Goal: Information Seeking & Learning: Learn about a topic

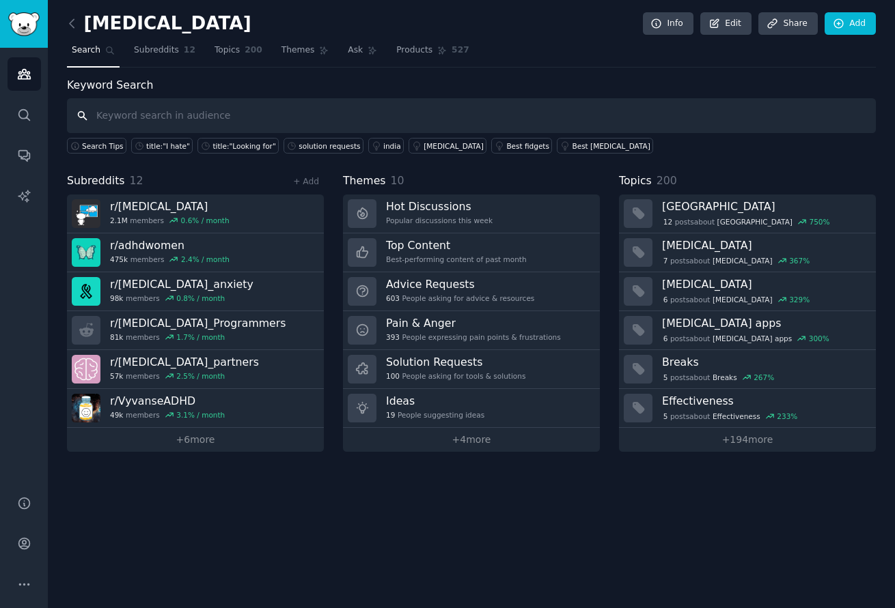
click at [500, 115] on input "text" at bounding box center [471, 115] width 809 height 35
type input "[PERSON_NAME]"
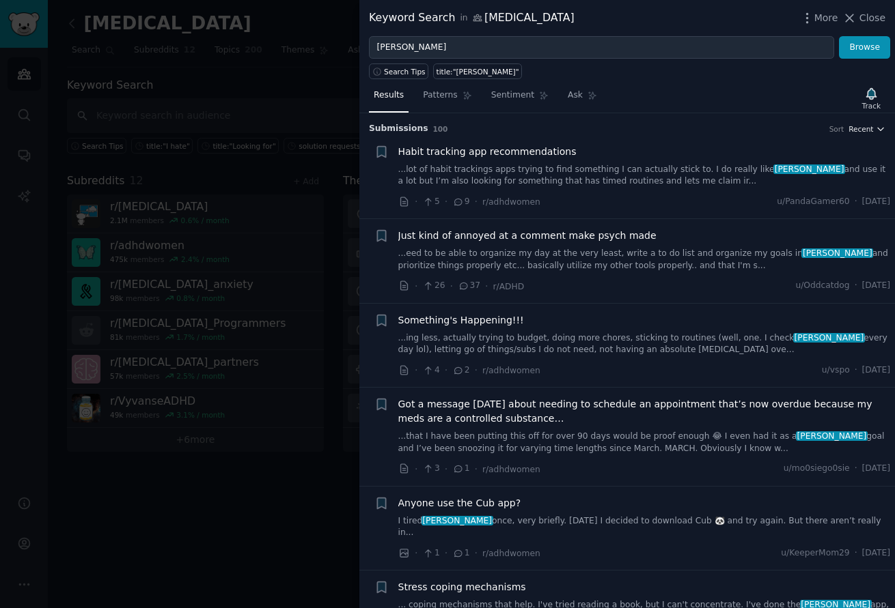
click at [871, 124] on button "Recent" at bounding box center [866, 129] width 37 height 10
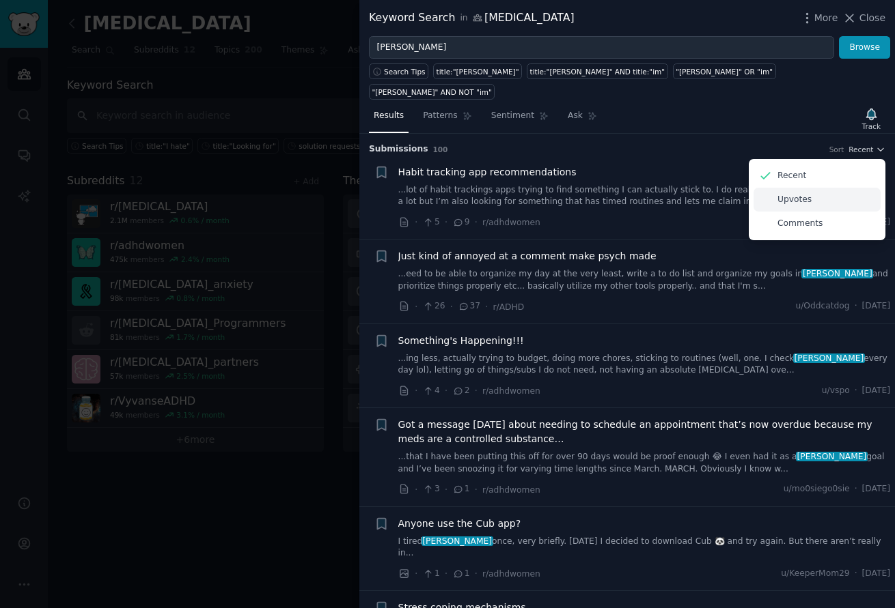
click at [807, 188] on div "Upvotes" at bounding box center [816, 200] width 127 height 24
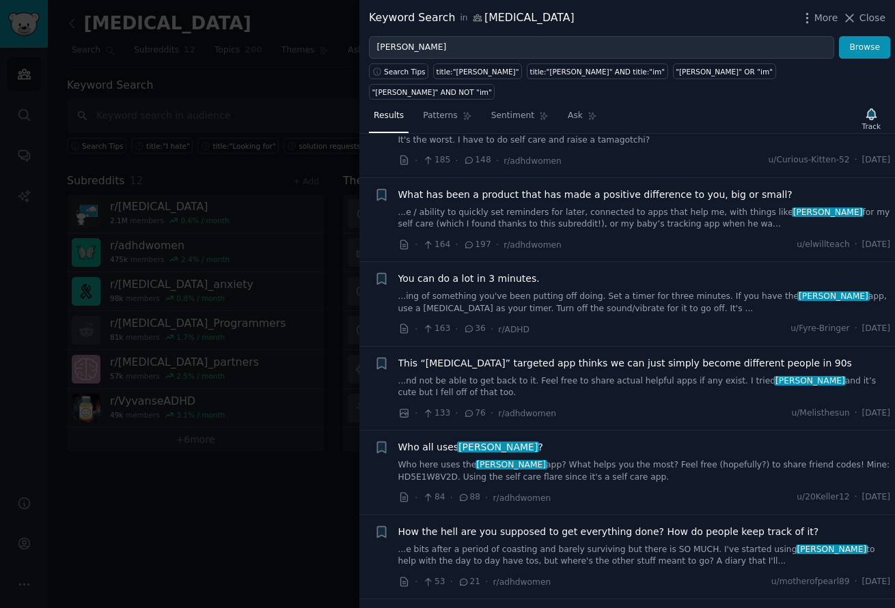
scroll to position [182, 0]
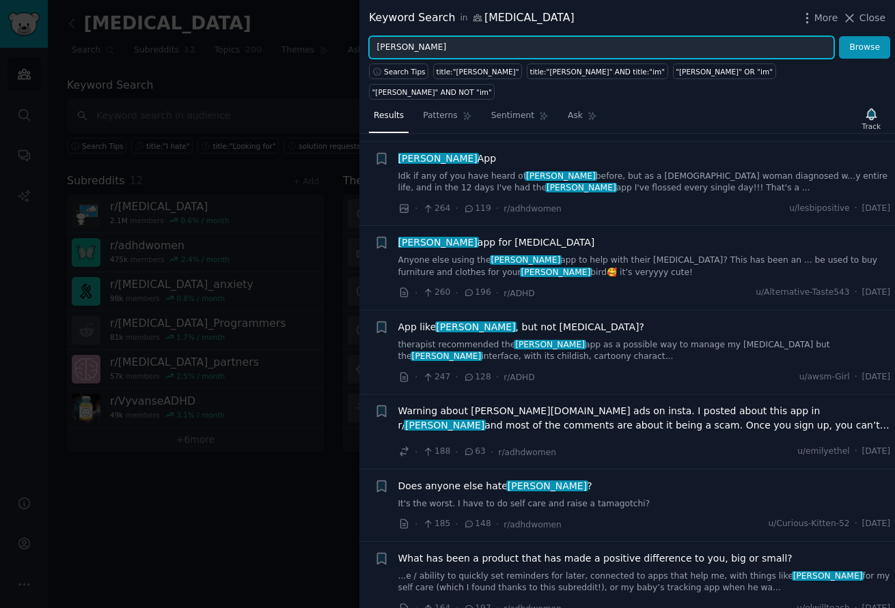
click at [428, 48] on input "[PERSON_NAME]" at bounding box center [601, 47] width 465 height 23
drag, startPoint x: 404, startPoint y: 49, endPoint x: 374, endPoint y: 49, distance: 30.0
click at [374, 49] on input "[PERSON_NAME]" at bounding box center [601, 47] width 465 height 23
type input "focusmate"
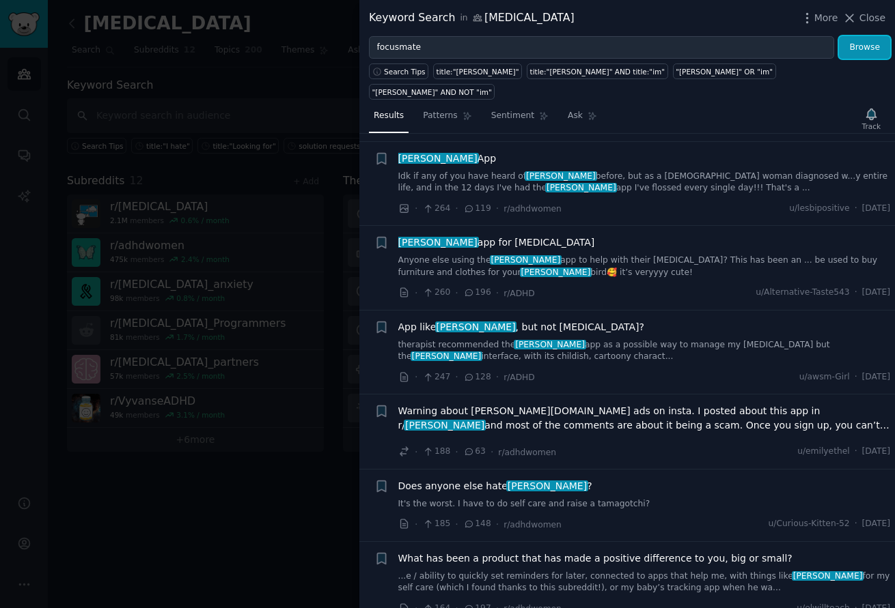
drag, startPoint x: 863, startPoint y: 49, endPoint x: 677, endPoint y: 165, distance: 219.0
click at [864, 49] on button "Browse" at bounding box center [864, 47] width 51 height 23
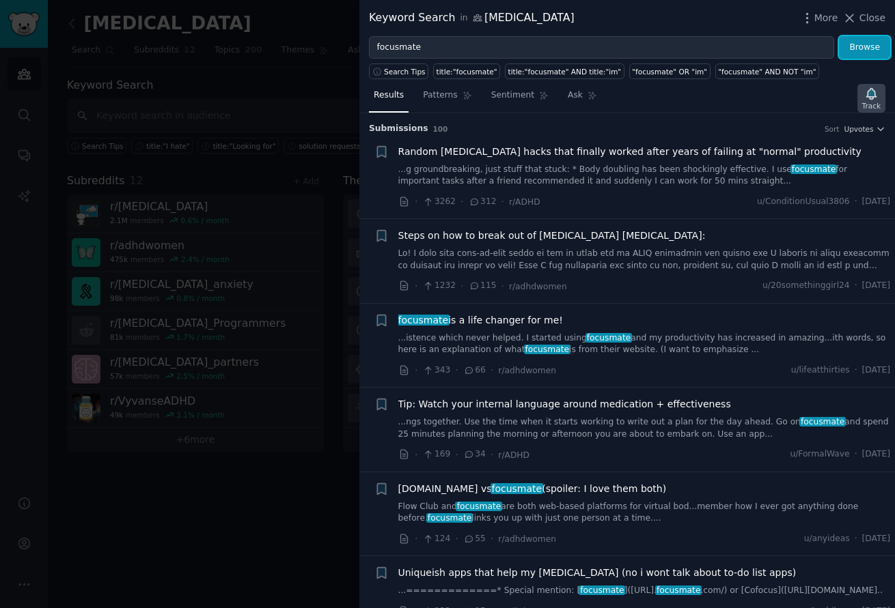
click at [873, 100] on icon "button" at bounding box center [871, 94] width 14 height 14
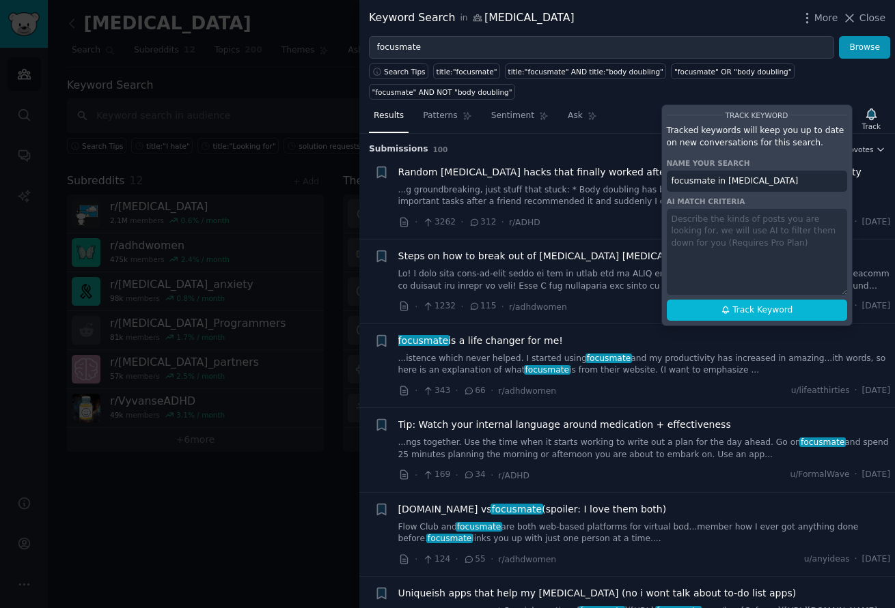
click at [768, 182] on input "focusmate in [MEDICAL_DATA]" at bounding box center [756, 182] width 180 height 22
click at [746, 311] on span "Track Keyword" at bounding box center [762, 311] width 60 height 12
type input "focusmate in [MEDICAL_DATA]"
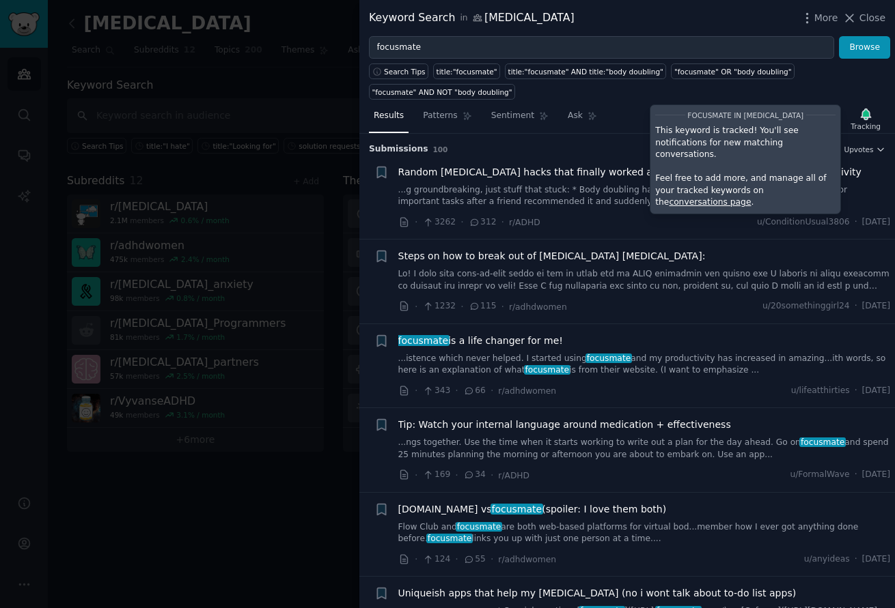
click at [607, 148] on h3 "Submission s 100 Sort Upvotes" at bounding box center [627, 149] width 516 height 12
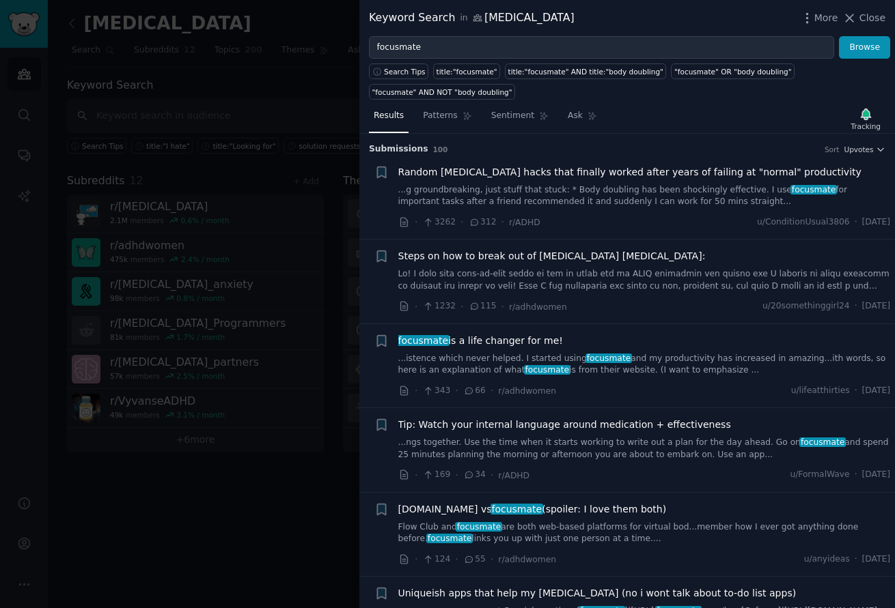
click at [735, 141] on div "Submission s 100 Sort Upvotes" at bounding box center [627, 145] width 516 height 22
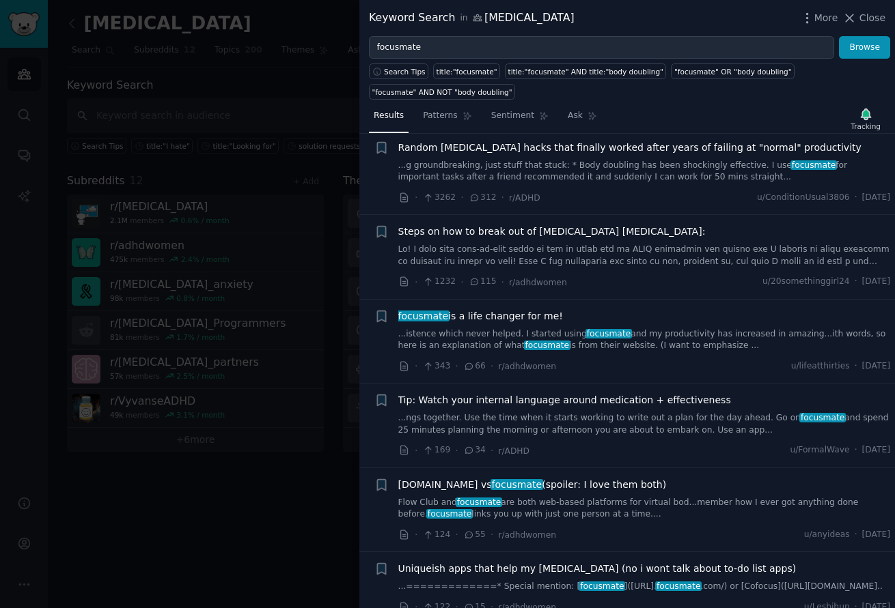
scroll to position [0, 0]
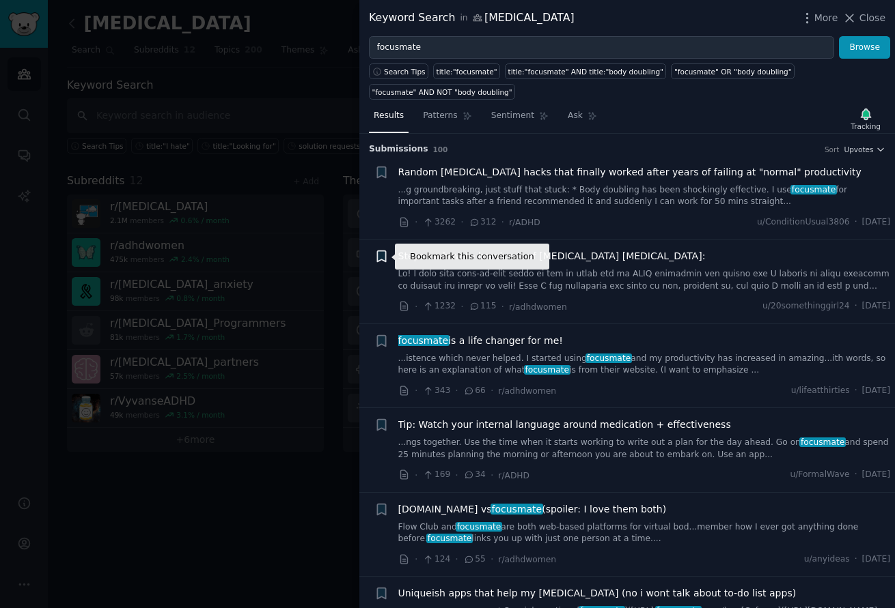
click at [377, 255] on icon "button" at bounding box center [381, 256] width 8 height 11
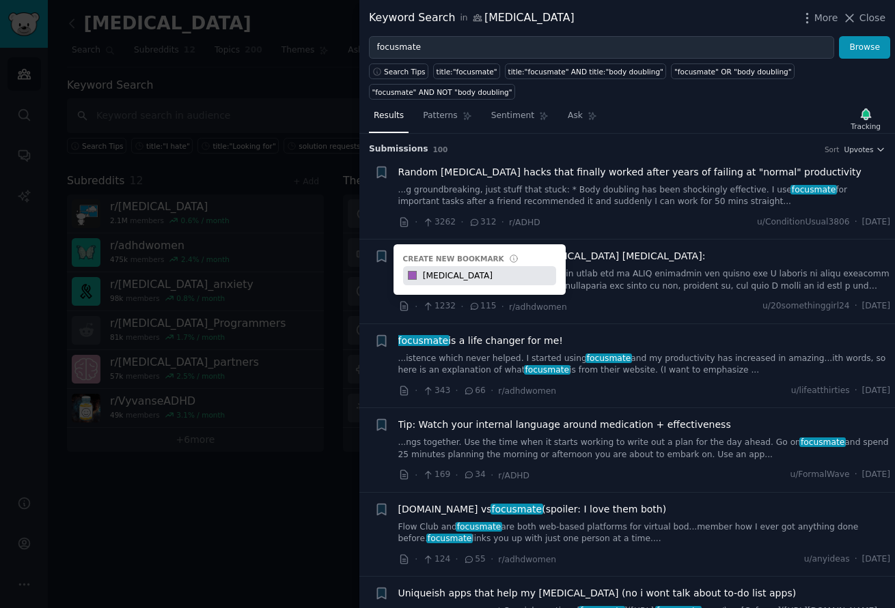
type input "[MEDICAL_DATA]"
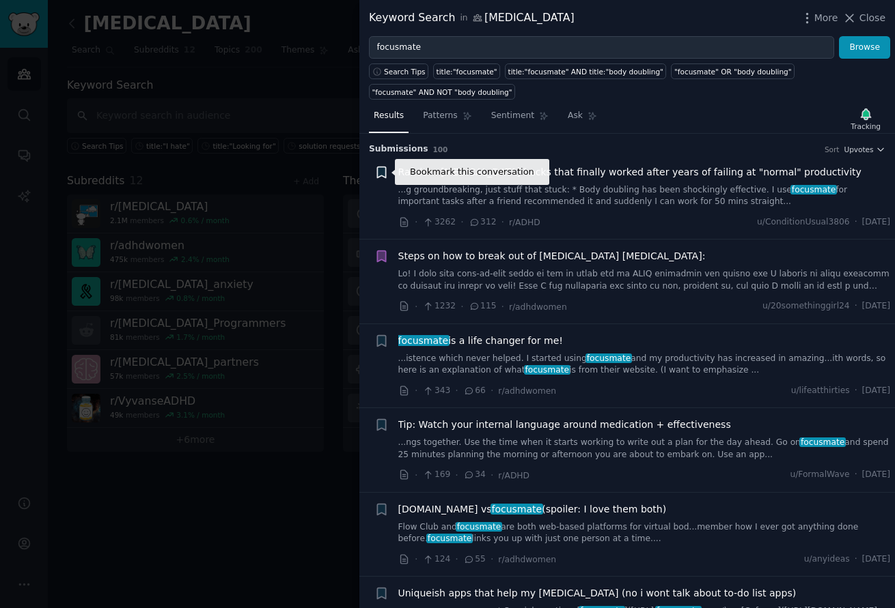
click at [384, 174] on icon "button" at bounding box center [381, 172] width 8 height 11
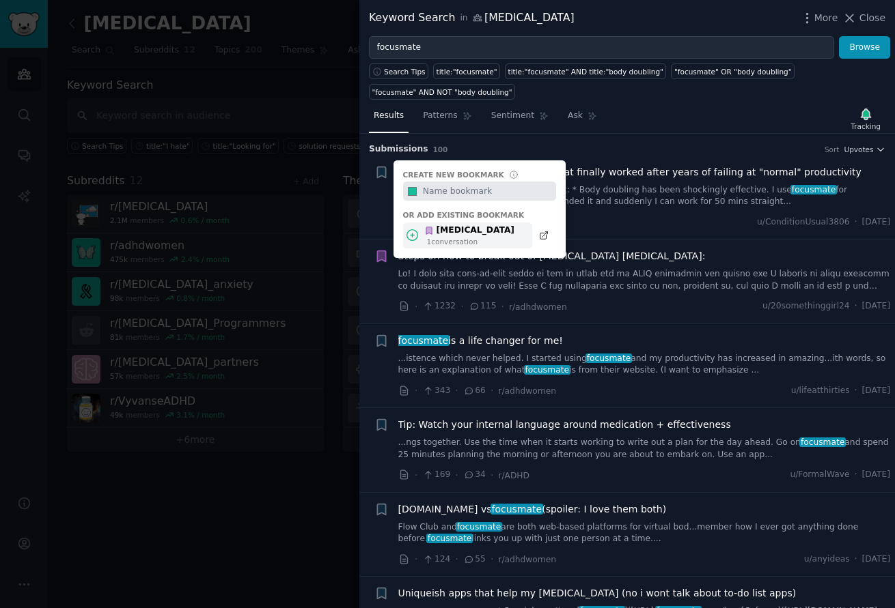
click at [453, 238] on div "1 conversation" at bounding box center [470, 242] width 87 height 10
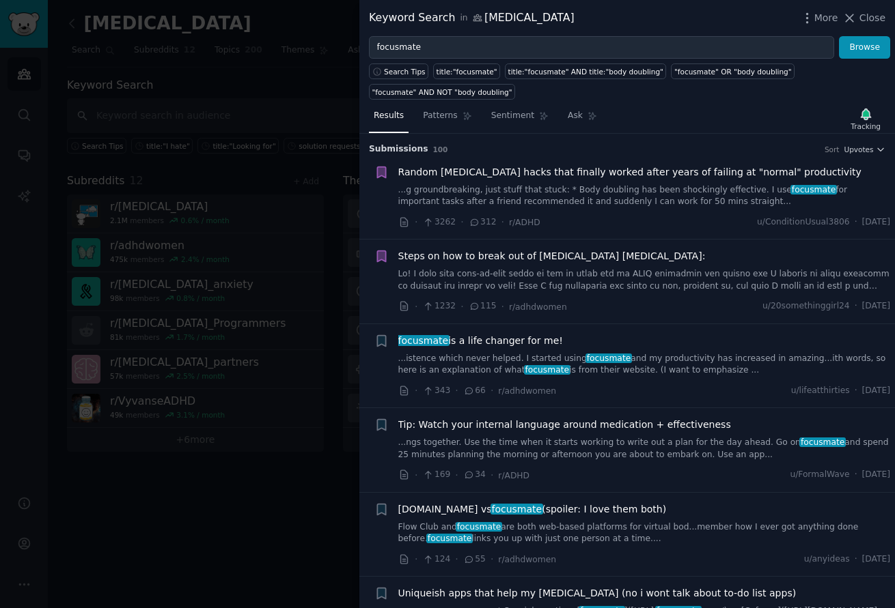
click at [712, 106] on div "Results Patterns Sentiment Ask Tracking" at bounding box center [626, 118] width 535 height 29
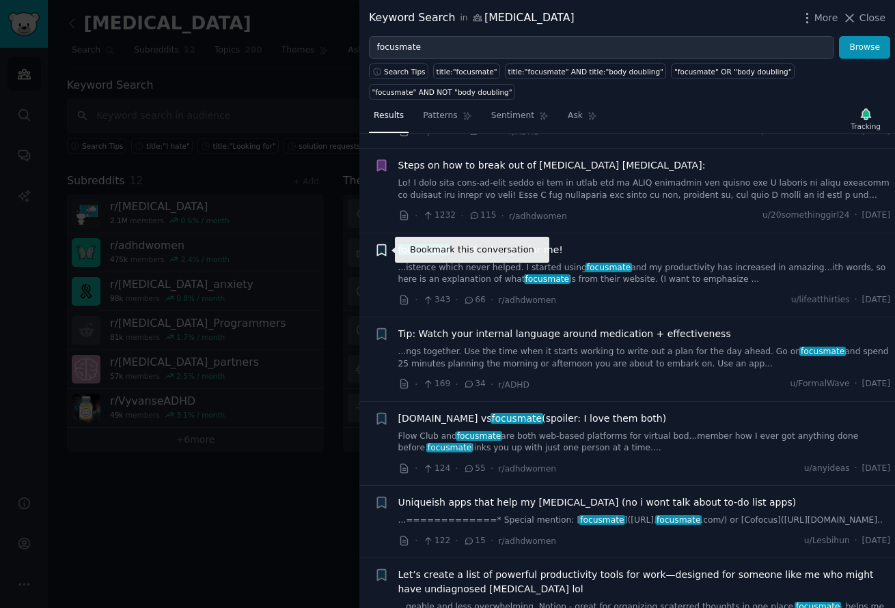
click at [384, 250] on icon "button" at bounding box center [381, 249] width 8 height 11
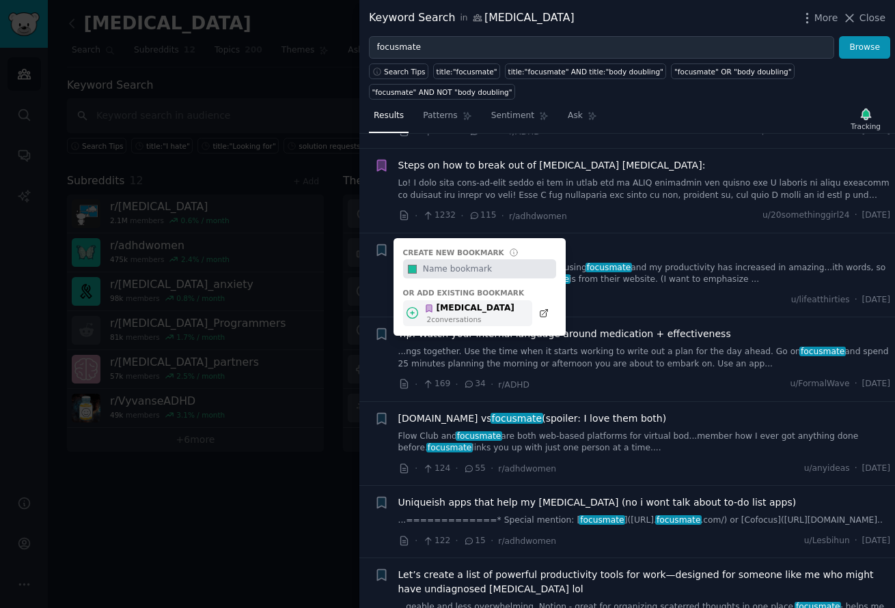
click at [497, 311] on div "[MEDICAL_DATA] 2 conversation s" at bounding box center [467, 313] width 129 height 27
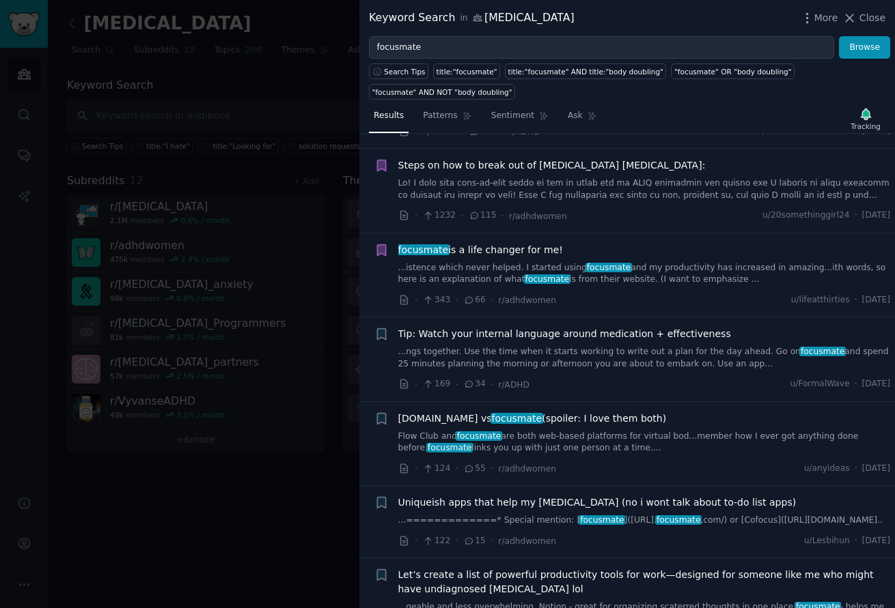
click at [698, 223] on div "· 1232 · 115 · r/adhdwomen u/20somethinggirl24 · [DATE]" at bounding box center [644, 216] width 492 height 14
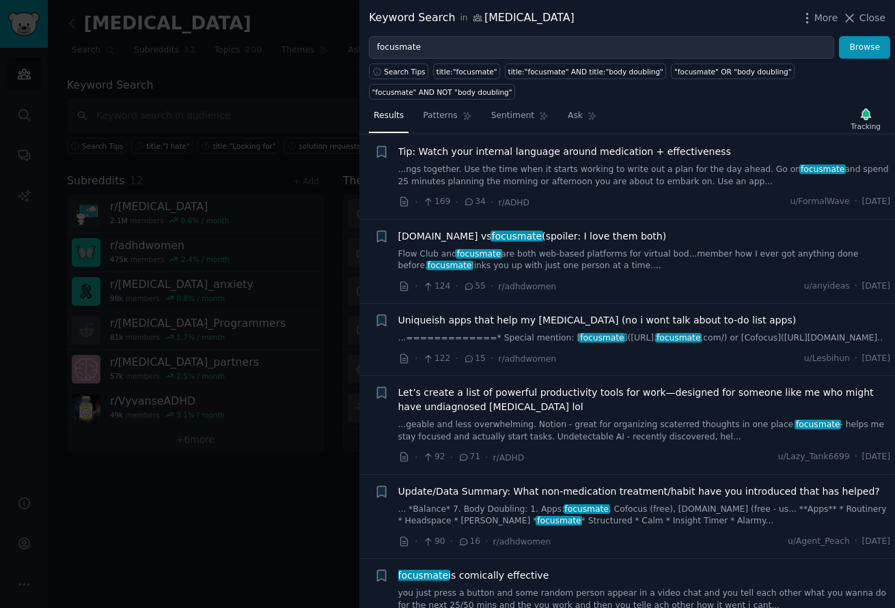
scroll to position [0, 0]
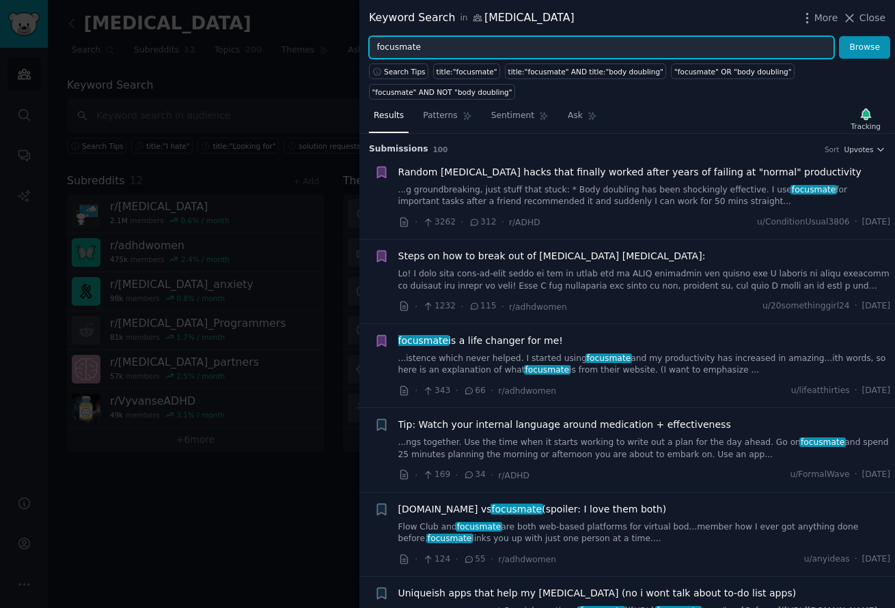
drag, startPoint x: 429, startPoint y: 49, endPoint x: 369, endPoint y: 51, distance: 60.1
click at [369, 51] on input "focusmate" at bounding box center [601, 47] width 465 height 23
type input "[PERSON_NAME]"
click at [839, 36] on button "Browse" at bounding box center [864, 47] width 51 height 23
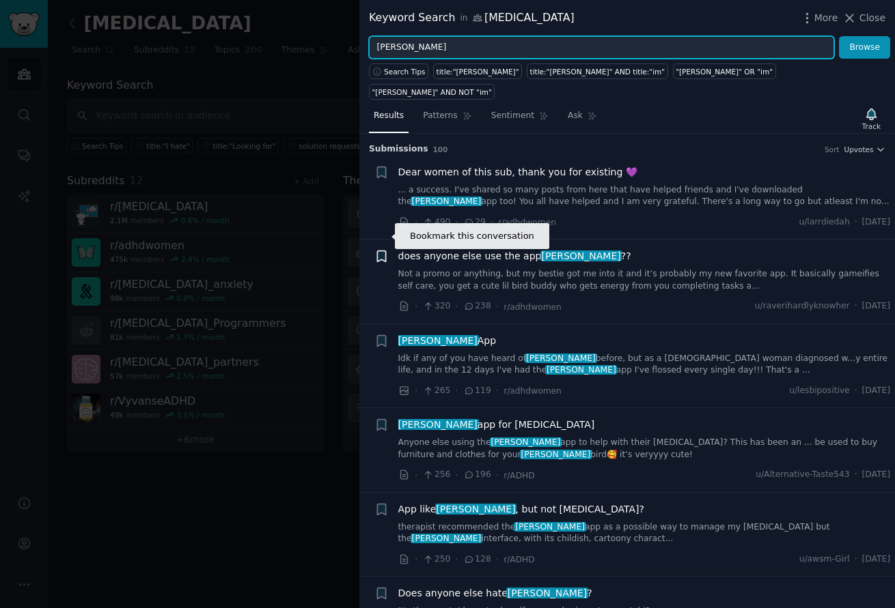
click at [381, 251] on icon "button" at bounding box center [381, 256] width 8 height 11
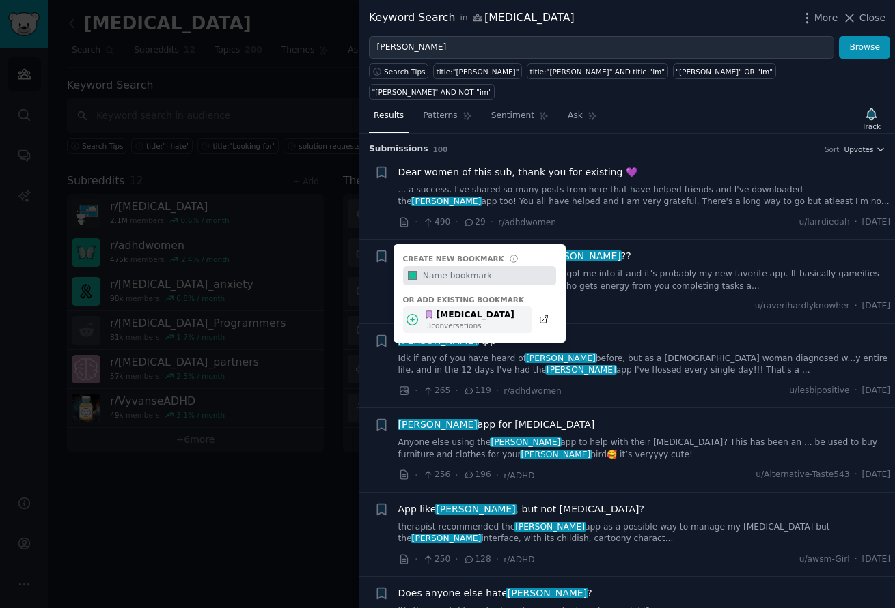
click at [481, 309] on div "[MEDICAL_DATA]" at bounding box center [469, 315] width 90 height 12
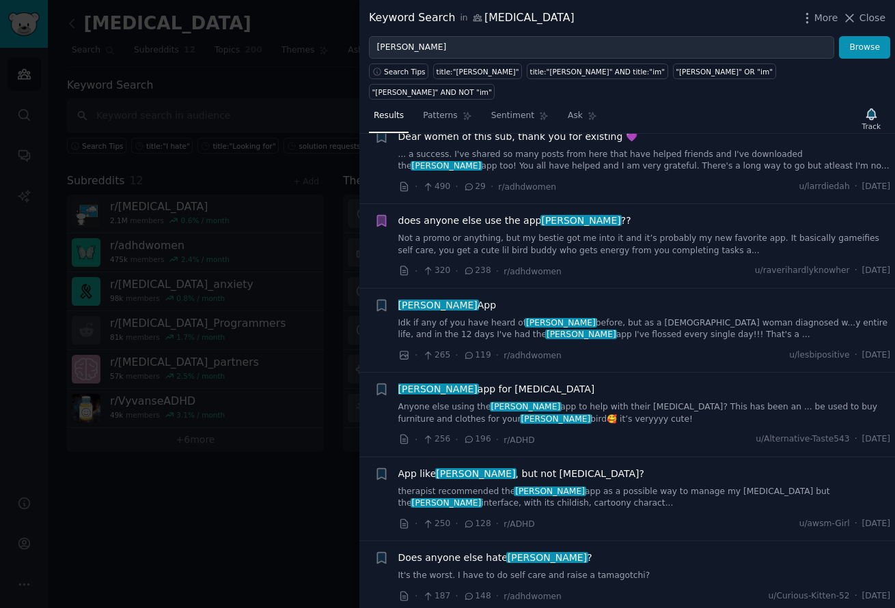
scroll to position [91, 0]
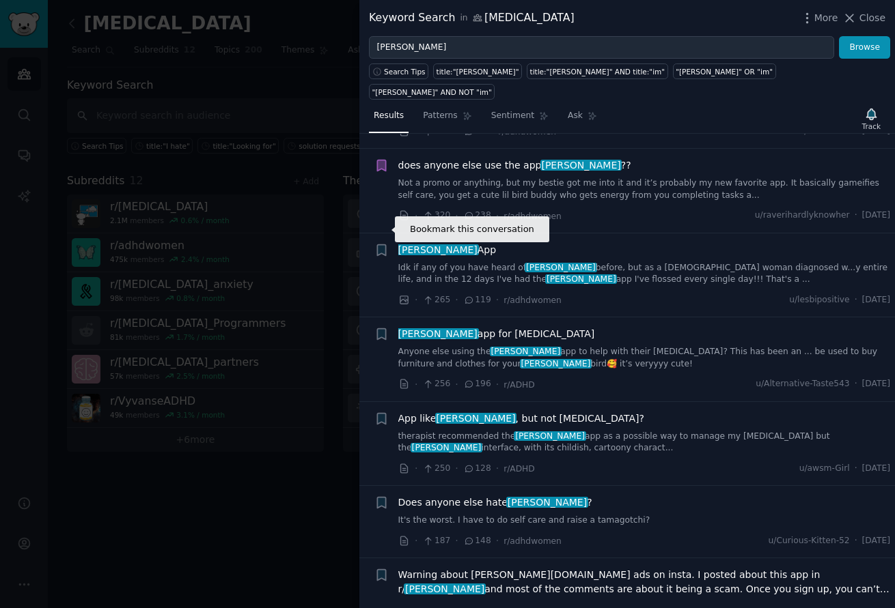
click at [384, 244] on icon "button" at bounding box center [381, 249] width 8 height 11
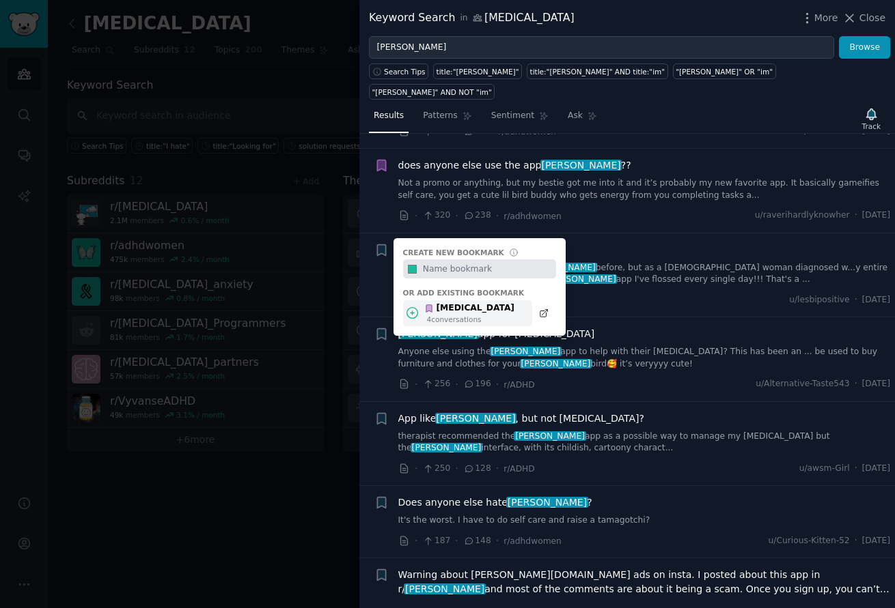
click at [493, 315] on div "4 conversation s" at bounding box center [470, 320] width 87 height 10
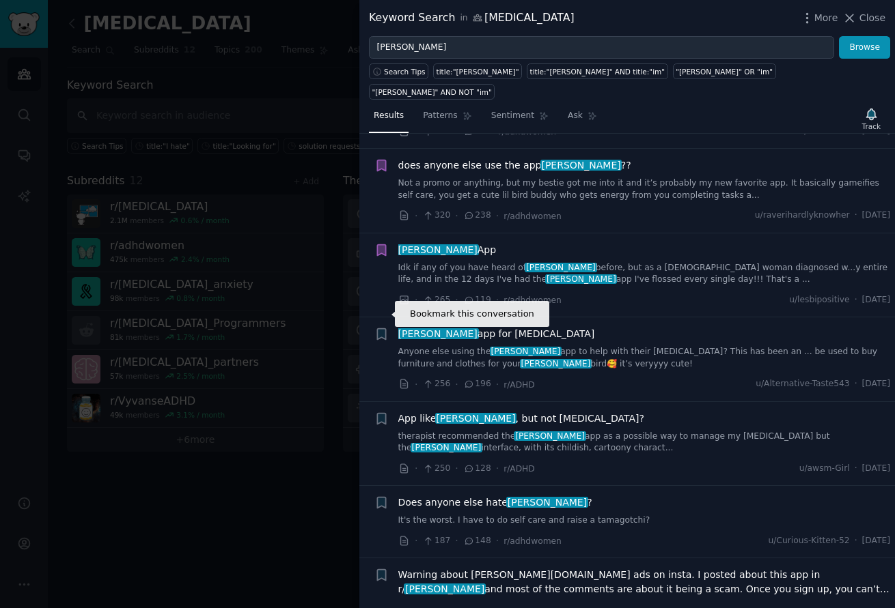
click at [383, 329] on icon "button" at bounding box center [381, 334] width 8 height 11
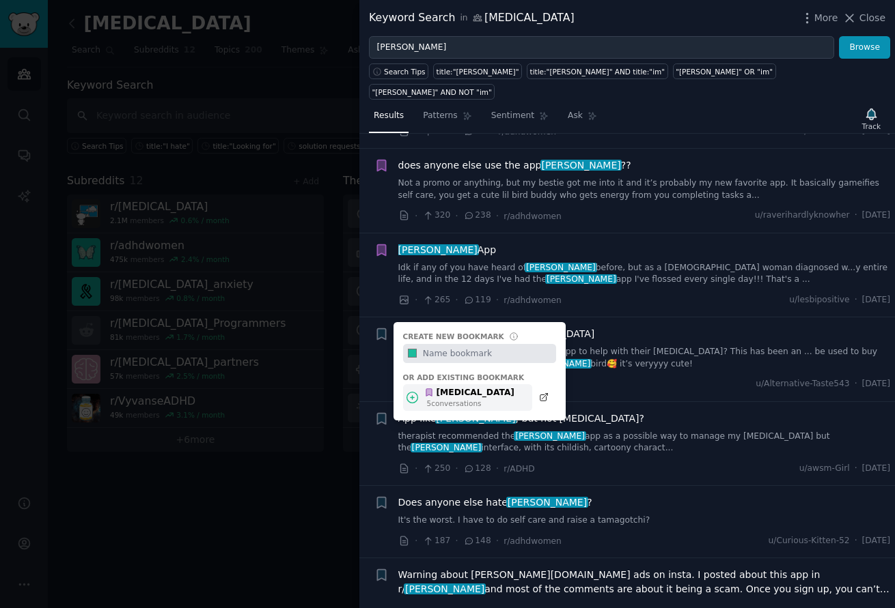
click at [453, 387] on div "[MEDICAL_DATA]" at bounding box center [469, 393] width 90 height 12
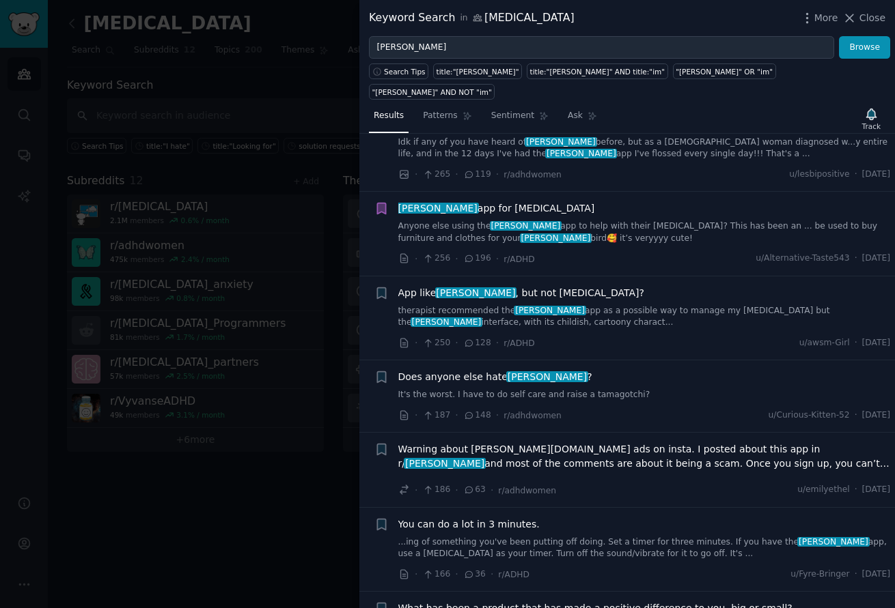
scroll to position [273, 0]
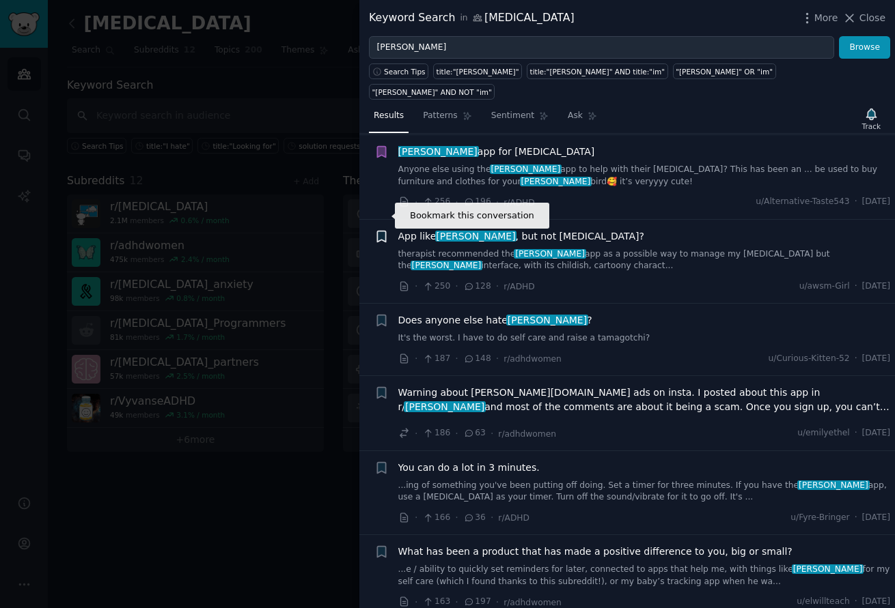
click at [380, 231] on icon "button" at bounding box center [381, 236] width 8 height 11
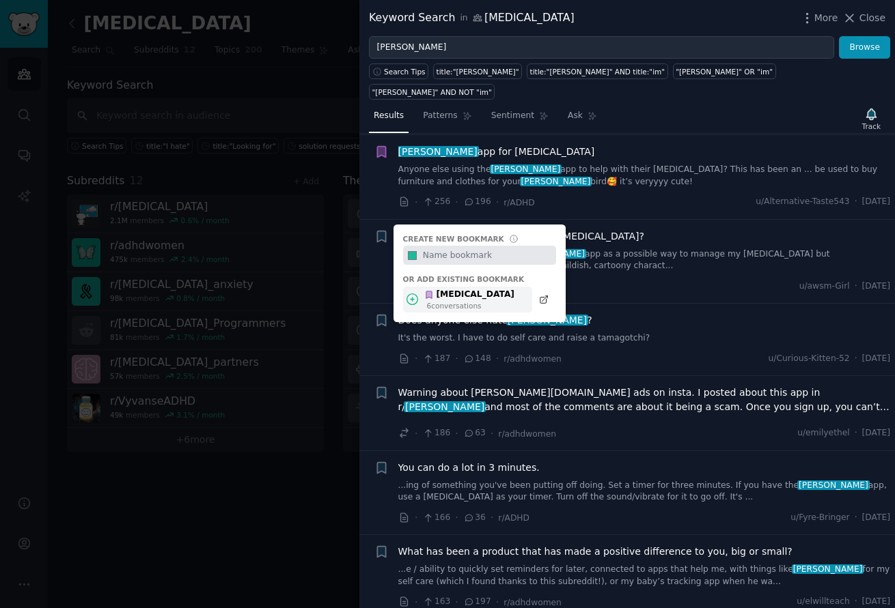
click at [456, 301] on div "6 conversation s" at bounding box center [470, 306] width 87 height 10
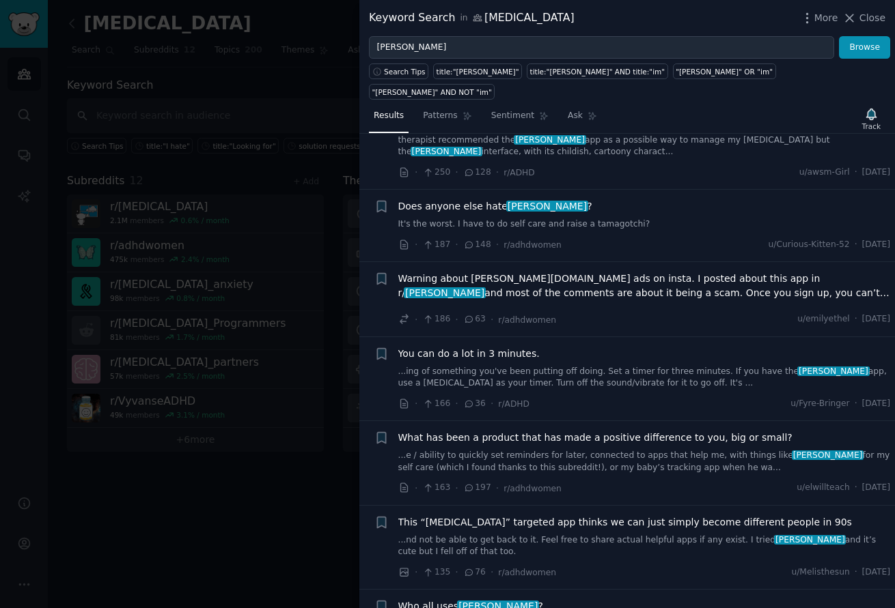
scroll to position [364, 0]
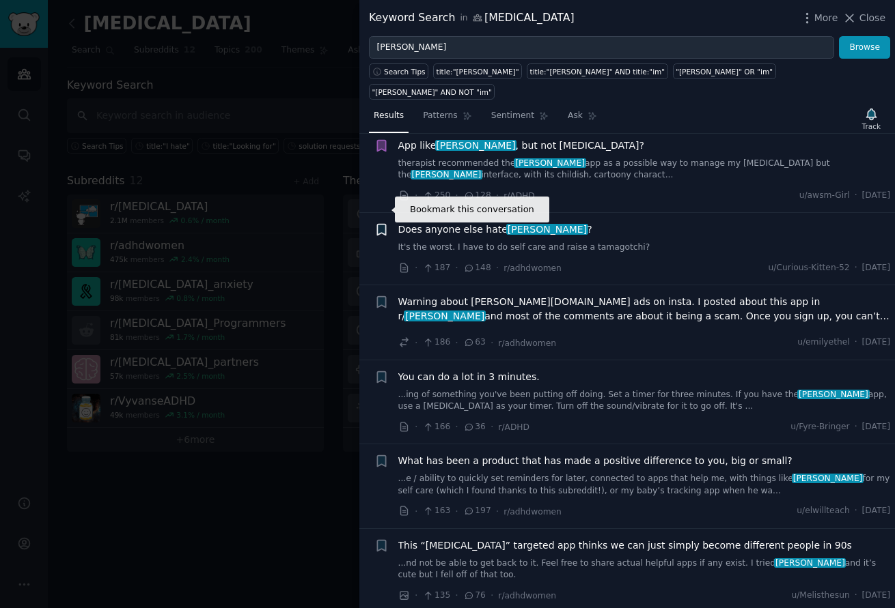
click at [383, 225] on icon "button" at bounding box center [381, 230] width 8 height 11
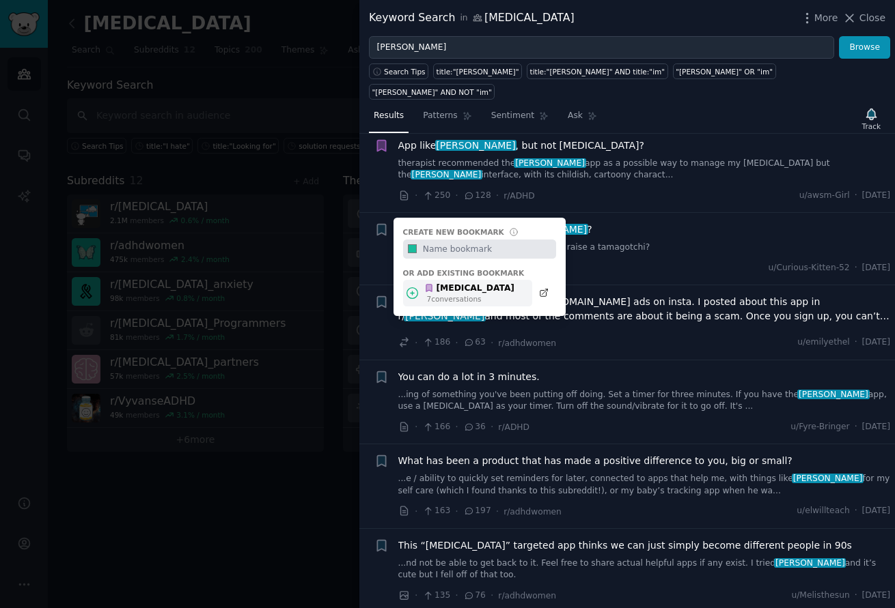
click at [452, 283] on div "[MEDICAL_DATA]" at bounding box center [469, 289] width 90 height 12
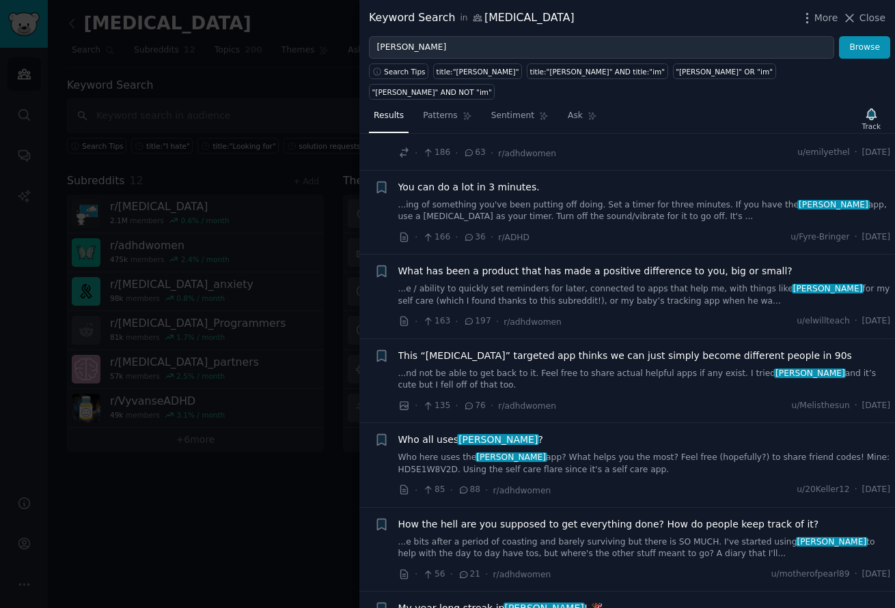
scroll to position [637, 0]
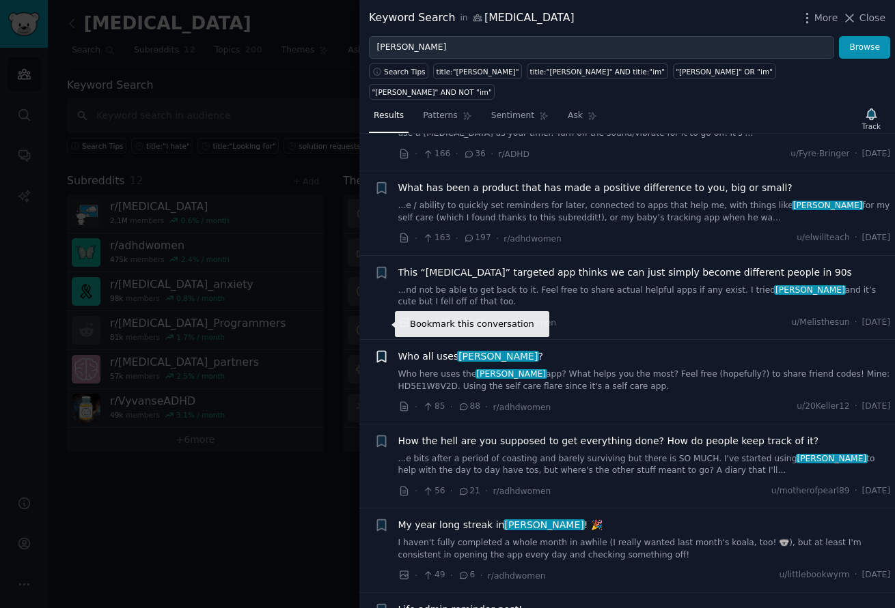
click at [382, 352] on icon "button" at bounding box center [381, 357] width 8 height 11
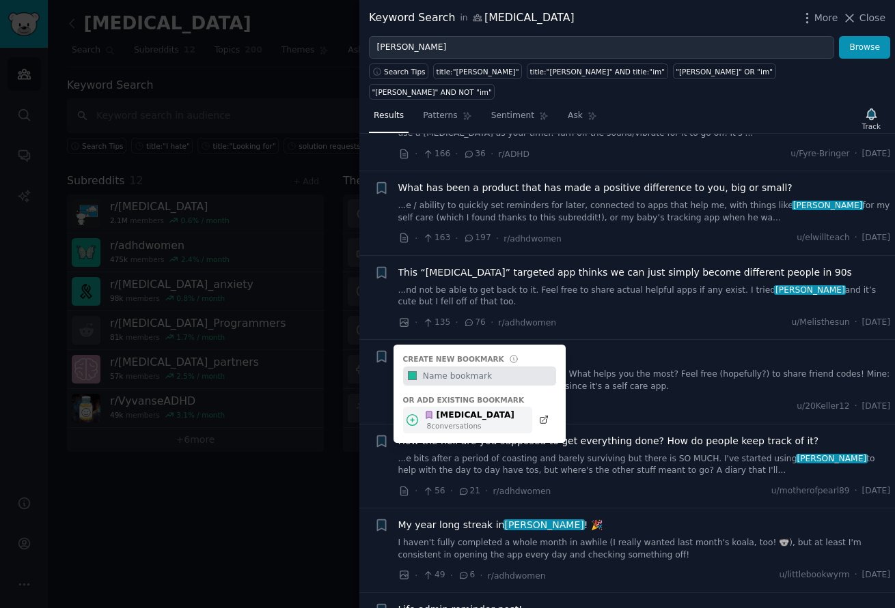
click at [449, 410] on div "[MEDICAL_DATA]" at bounding box center [469, 416] width 90 height 12
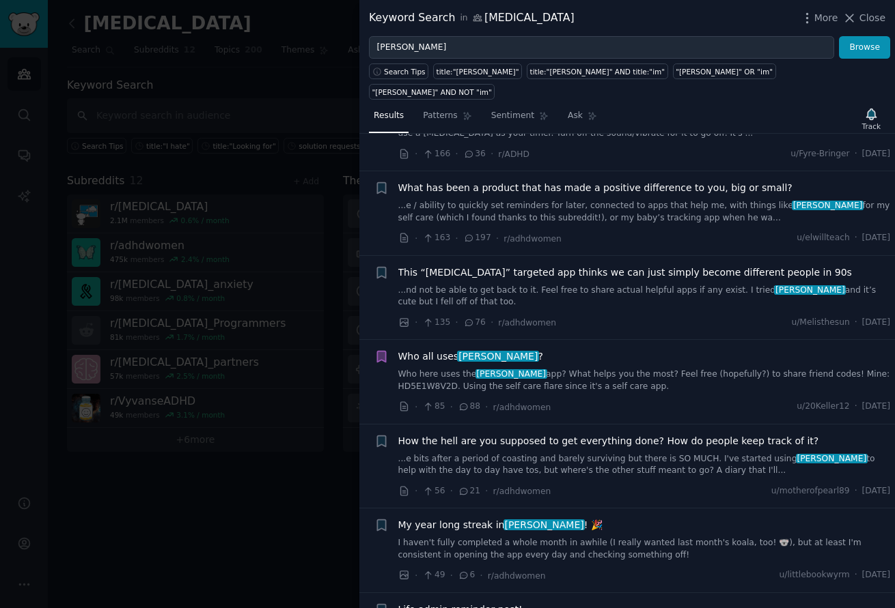
scroll to position [729, 0]
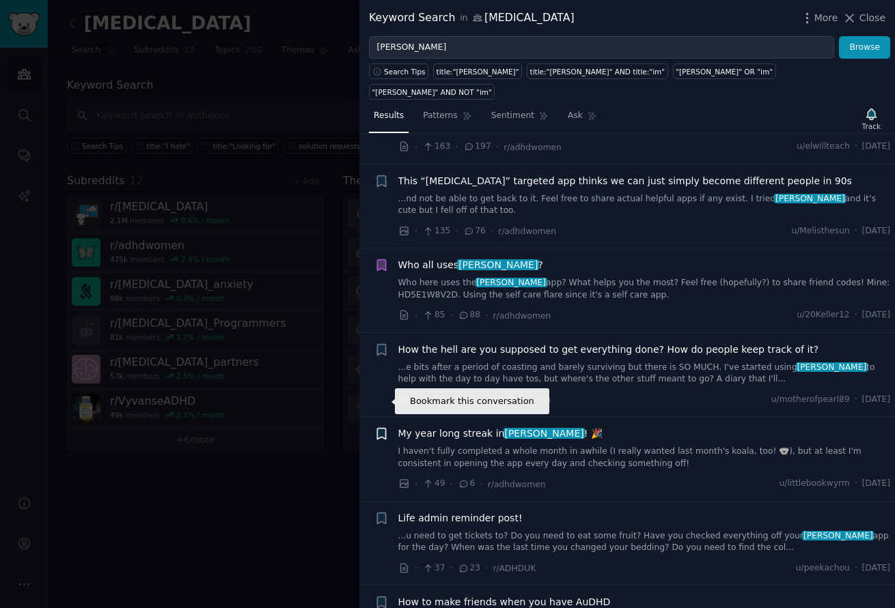
click at [384, 429] on icon "button" at bounding box center [381, 434] width 8 height 11
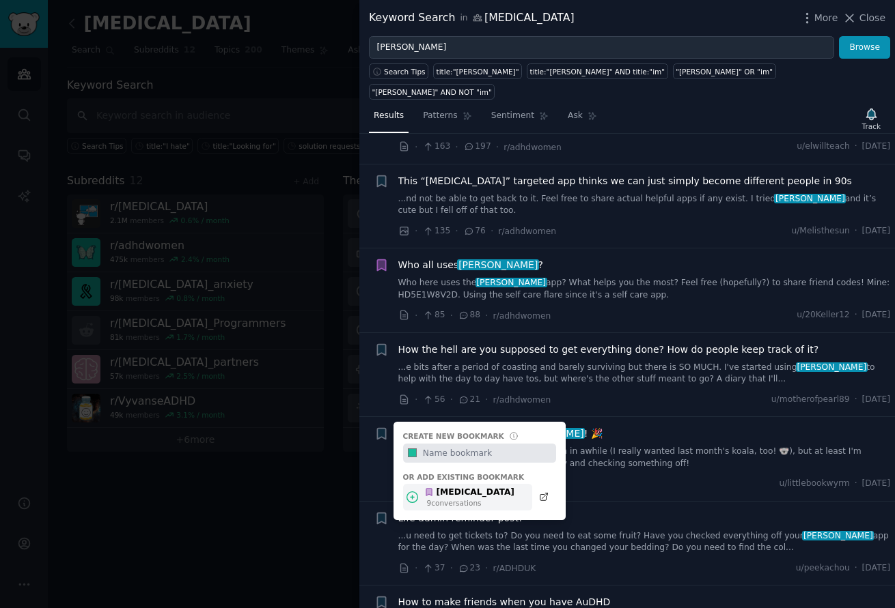
click at [453, 487] on div "[MEDICAL_DATA]" at bounding box center [469, 493] width 90 height 12
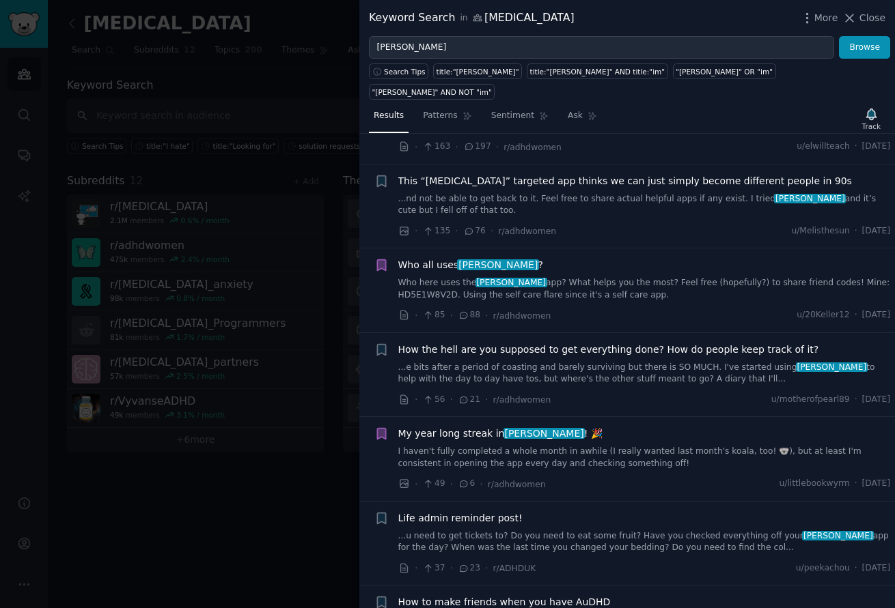
click at [630, 249] on li "Bookmark this conversation Who all uses [PERSON_NAME] ? Who here uses the [PERS…" at bounding box center [626, 291] width 535 height 84
click at [876, 17] on span "Close" at bounding box center [872, 18] width 26 height 14
